Goal: Task Accomplishment & Management: Manage account settings

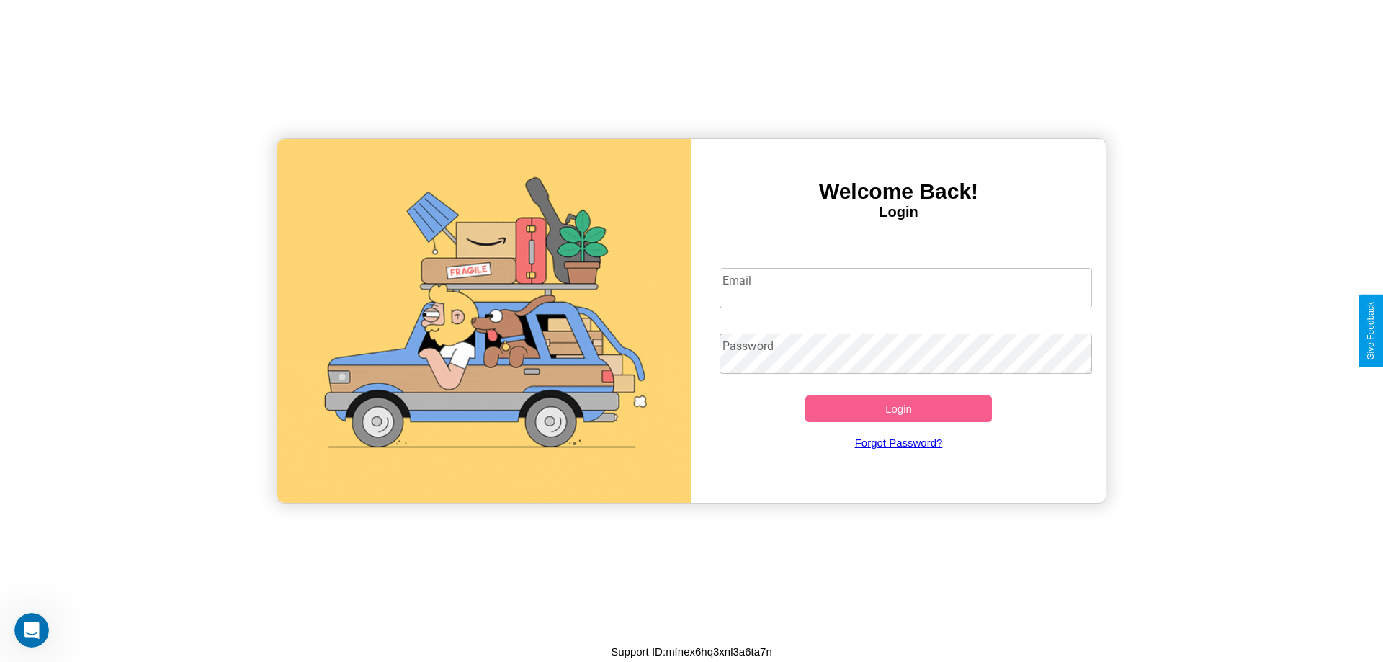
click at [906, 287] on input "Email" at bounding box center [906, 288] width 373 height 40
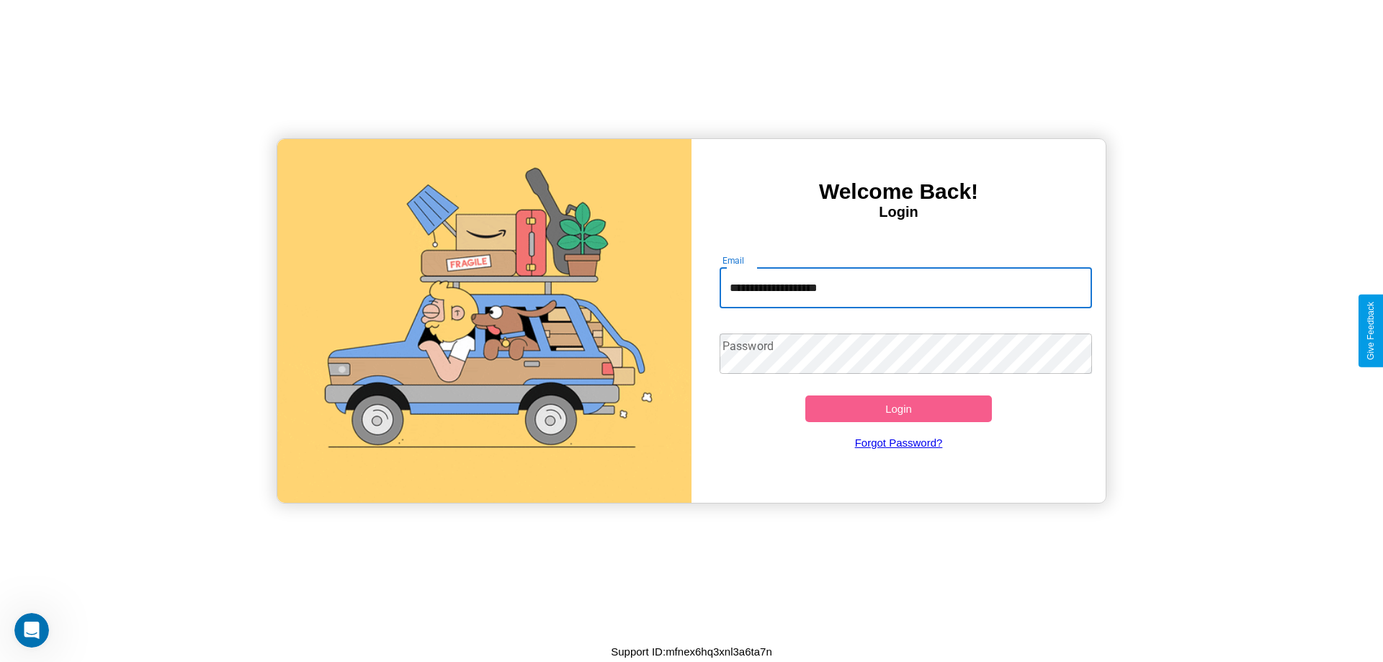
type input "**********"
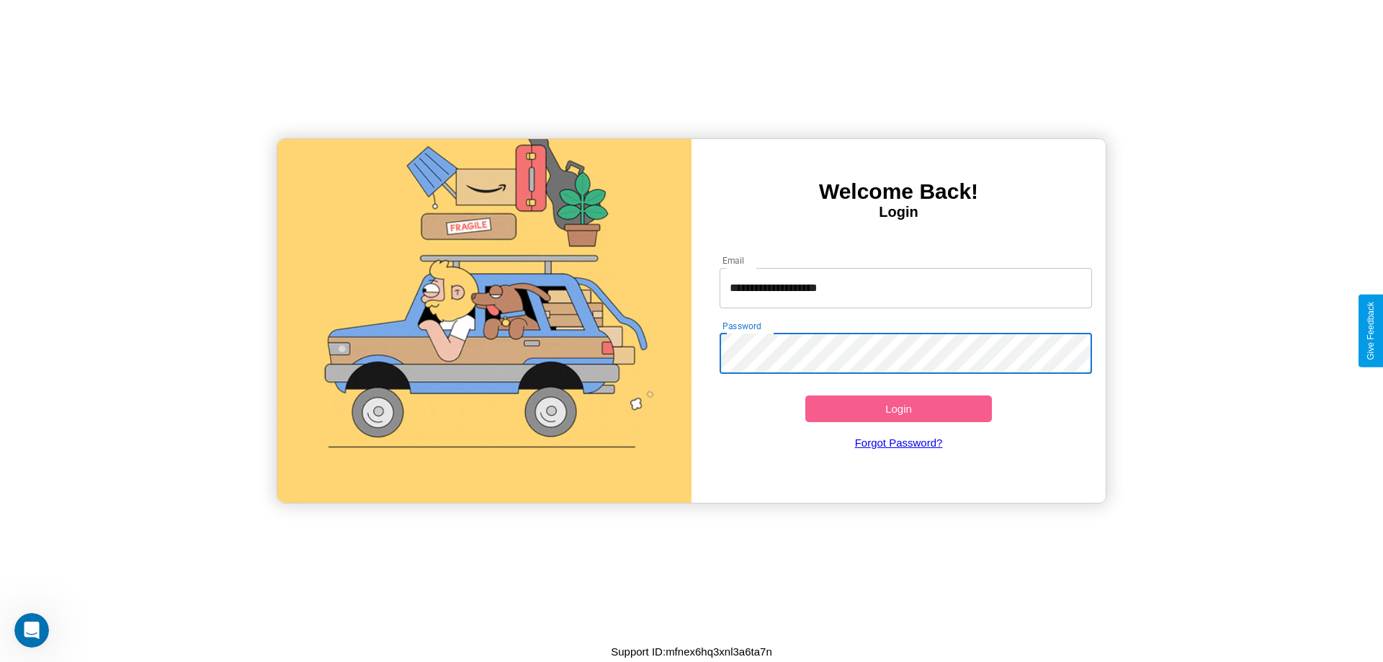
click at [898, 408] on button "Login" at bounding box center [898, 409] width 187 height 27
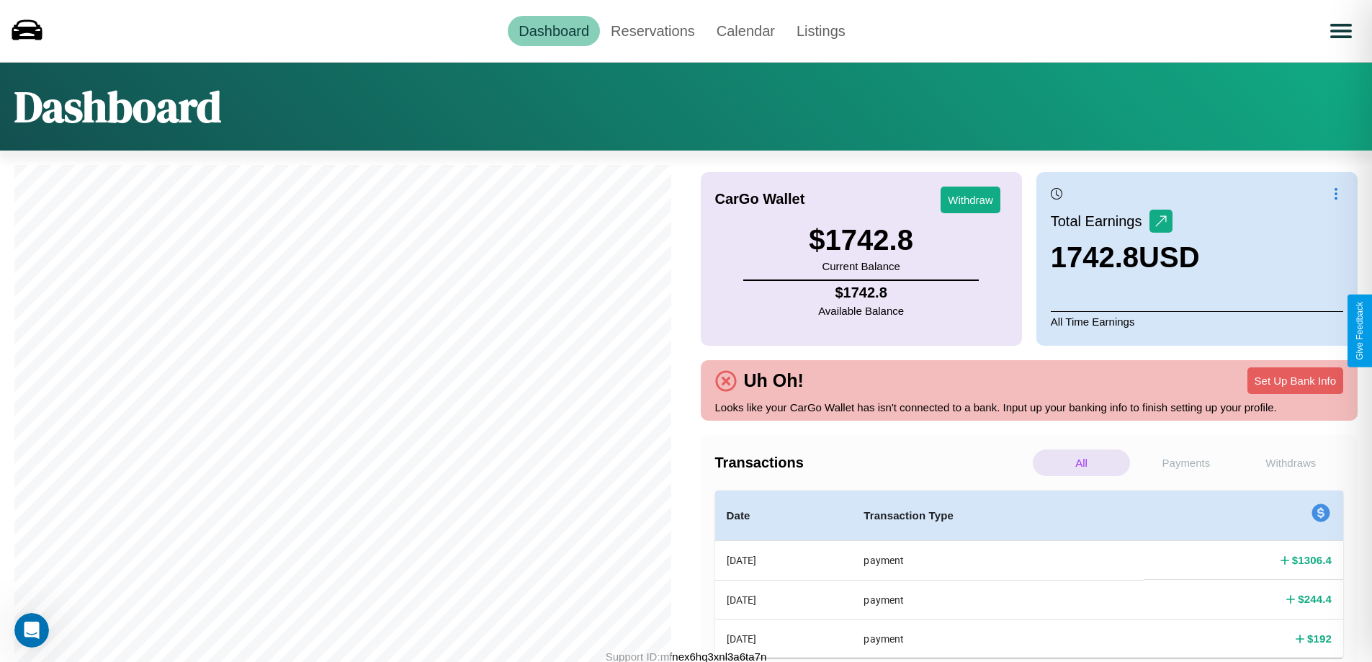
click at [1186, 463] on p "Payments" at bounding box center [1186, 463] width 97 height 27
click at [1081, 463] on p "All" at bounding box center [1081, 463] width 97 height 27
click at [1291, 463] on p "Withdraws" at bounding box center [1291, 463] width 97 height 27
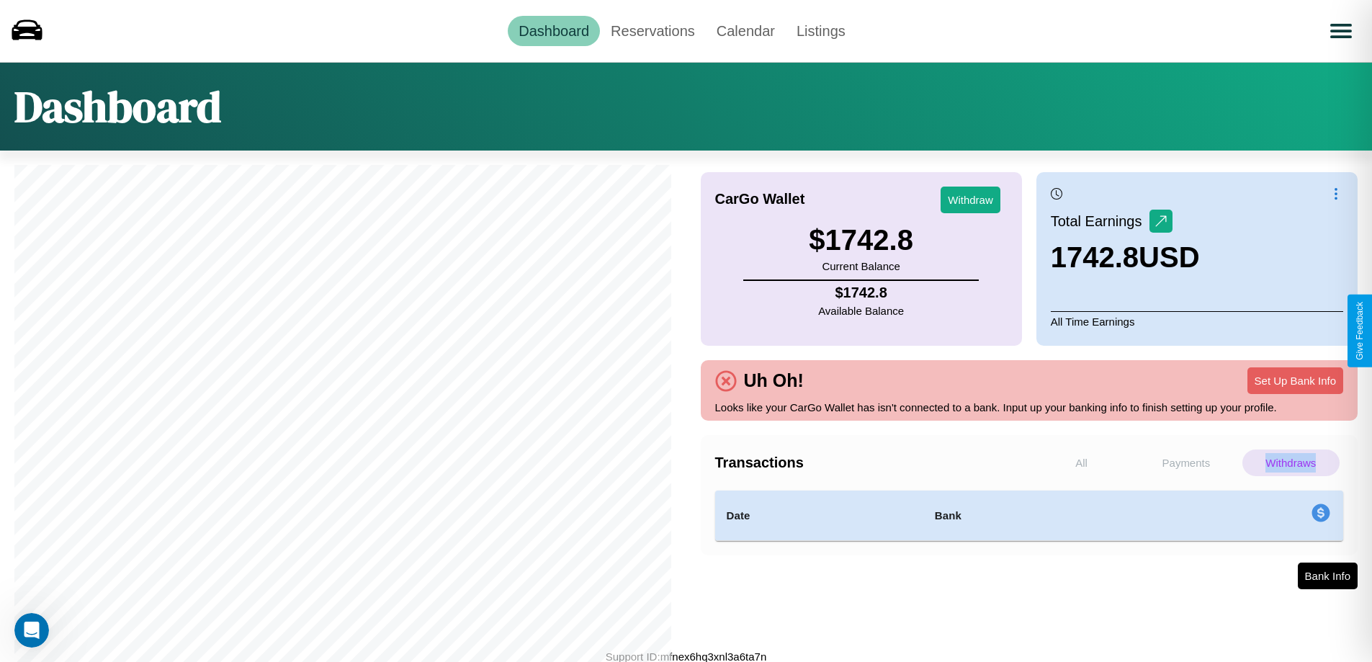
click at [1291, 463] on p "Withdraws" at bounding box center [1291, 463] width 97 height 27
click at [970, 200] on button "Withdraw" at bounding box center [971, 200] width 60 height 27
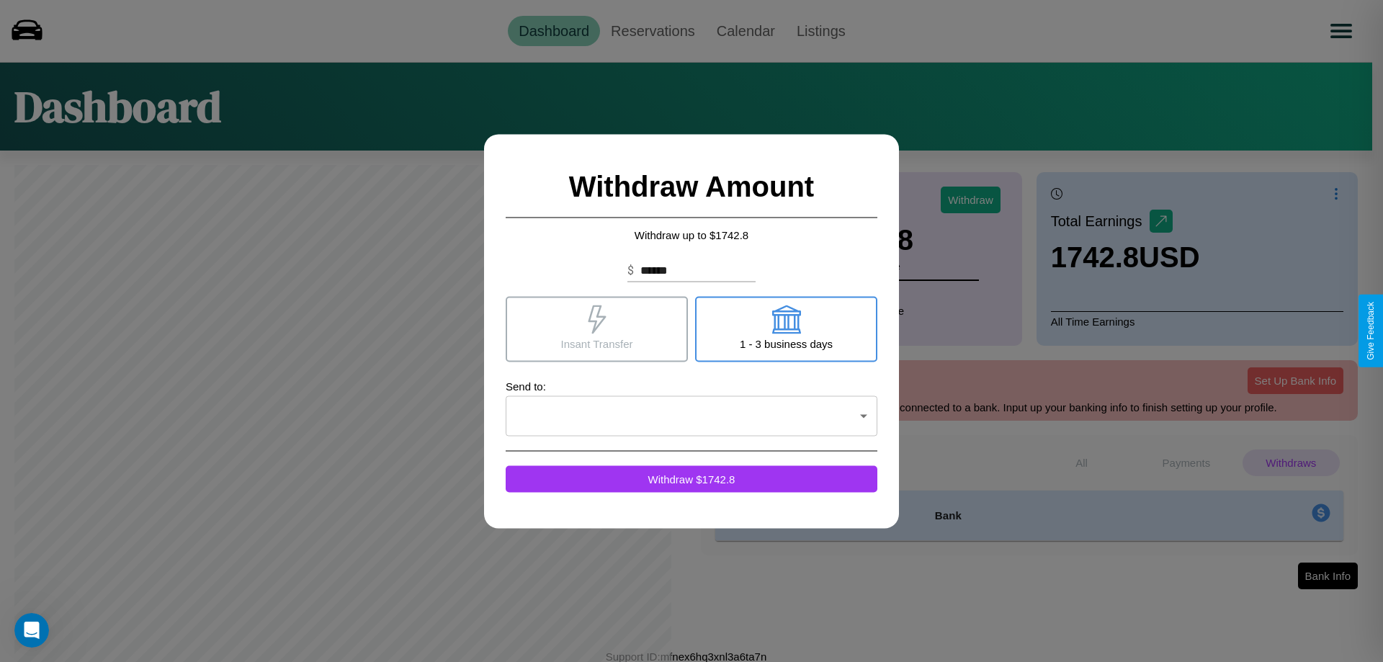
click at [786, 329] on icon at bounding box center [786, 319] width 29 height 29
click at [597, 329] on icon at bounding box center [597, 319] width 18 height 29
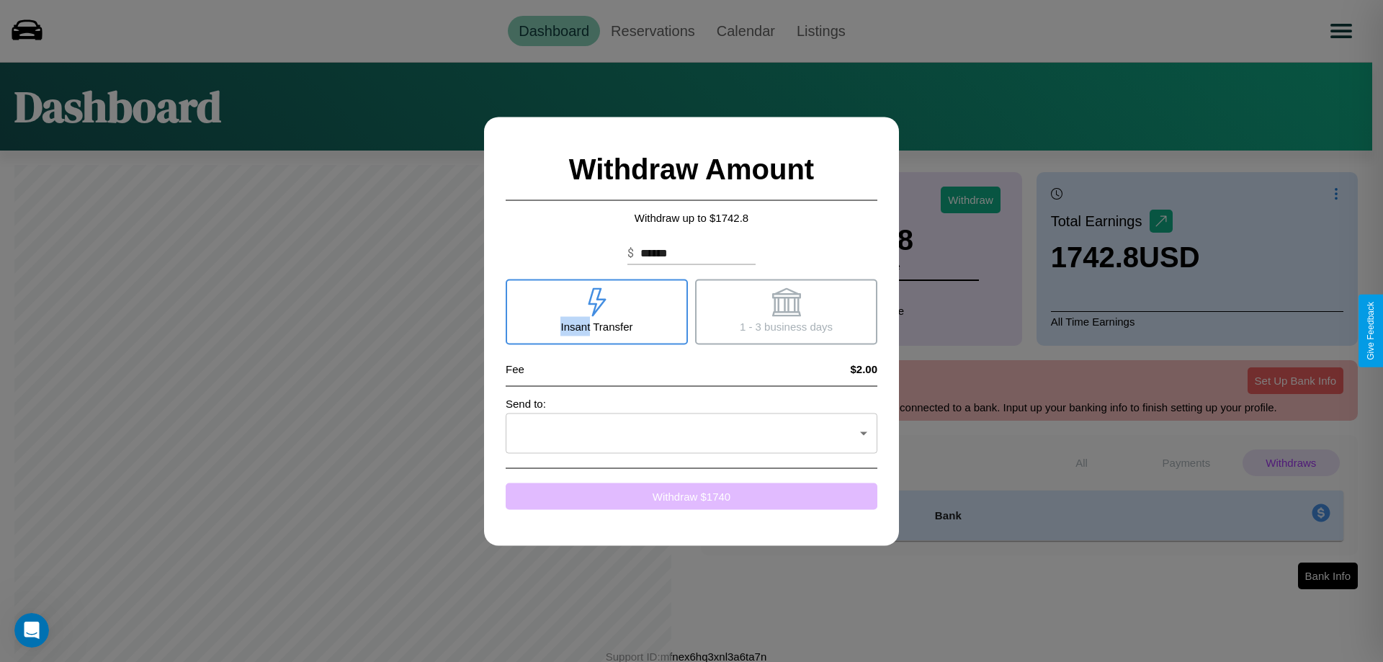
click at [692, 496] on button "Withdraw $ 1740" at bounding box center [692, 496] width 372 height 27
